Goal: Check status: Check status

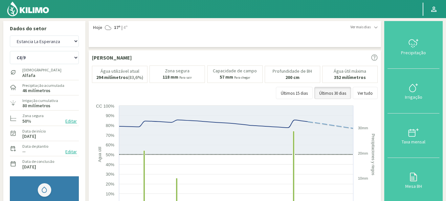
select select "1232: Object"
select select "9: Object"
click at [10, 35] on select "Agr. Cardonal Agr. El Carmelo Agrícola Bakia Agrícola [GEOGRAPHIC_DATA] - IC Ag…" at bounding box center [44, 40] width 69 height 11
select select "1565: Object"
select select "10: Object"
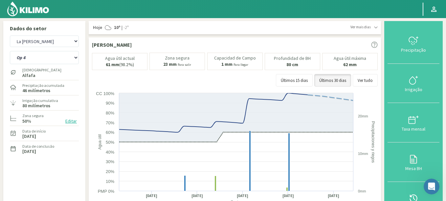
click at [39, 15] on img at bounding box center [28, 9] width 43 height 16
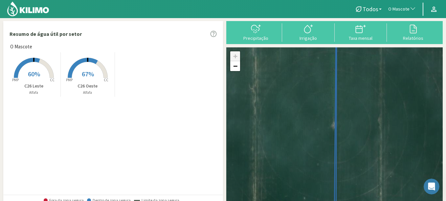
click at [396, 8] on font "O Mascote" at bounding box center [398, 9] width 21 height 6
